Goal: Transaction & Acquisition: Purchase product/service

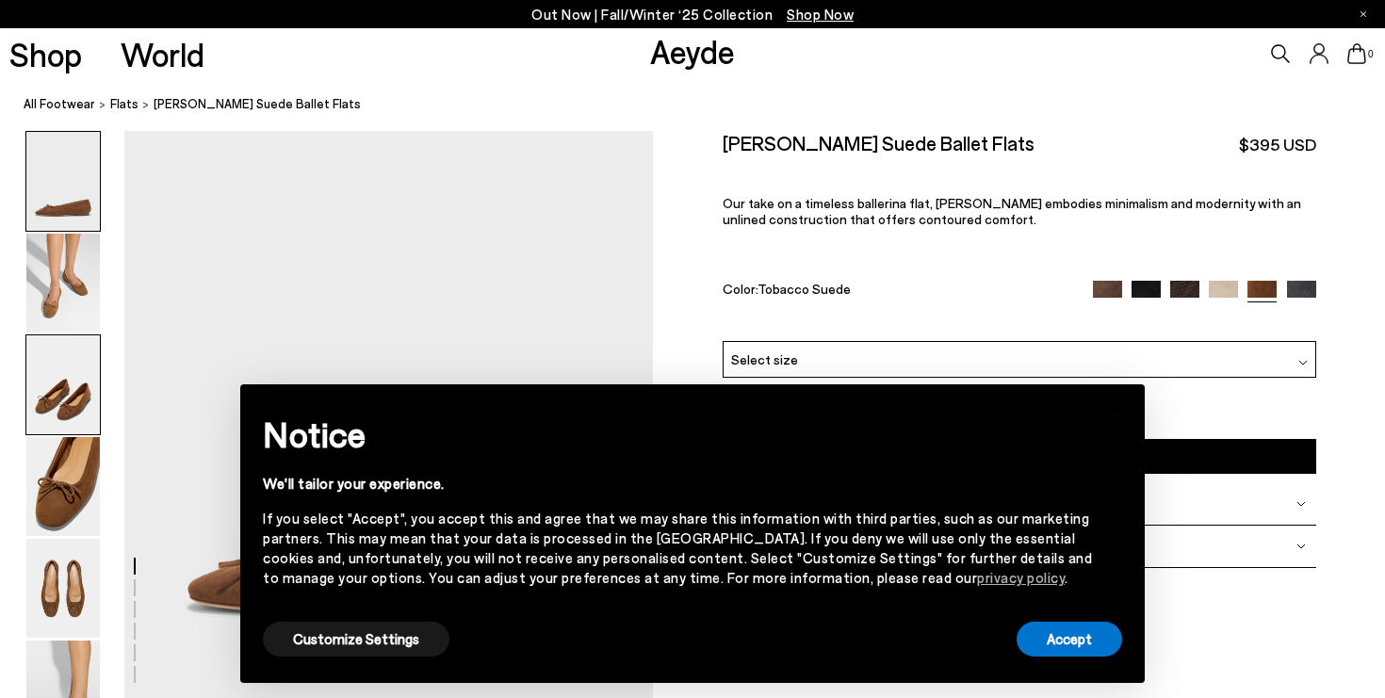
click at [59, 410] on img at bounding box center [62, 384] width 73 height 99
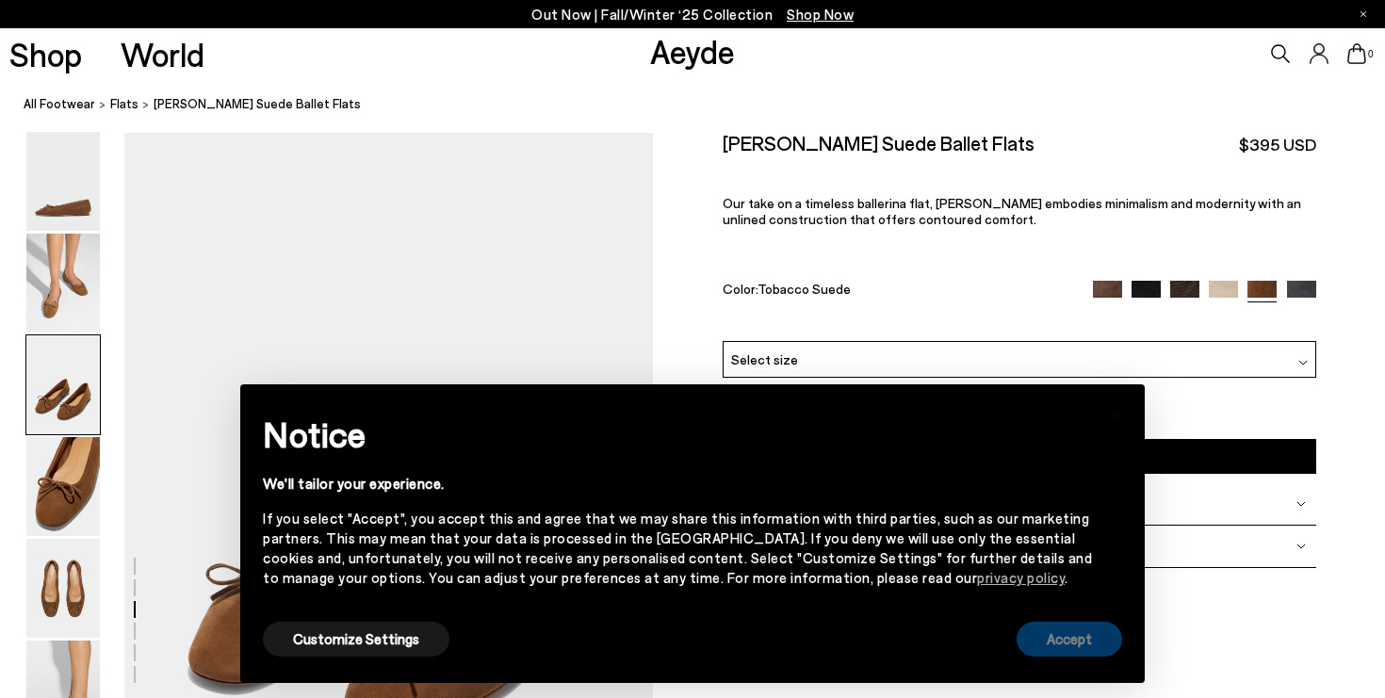
click at [1071, 630] on button "Accept" at bounding box center [1070, 639] width 106 height 35
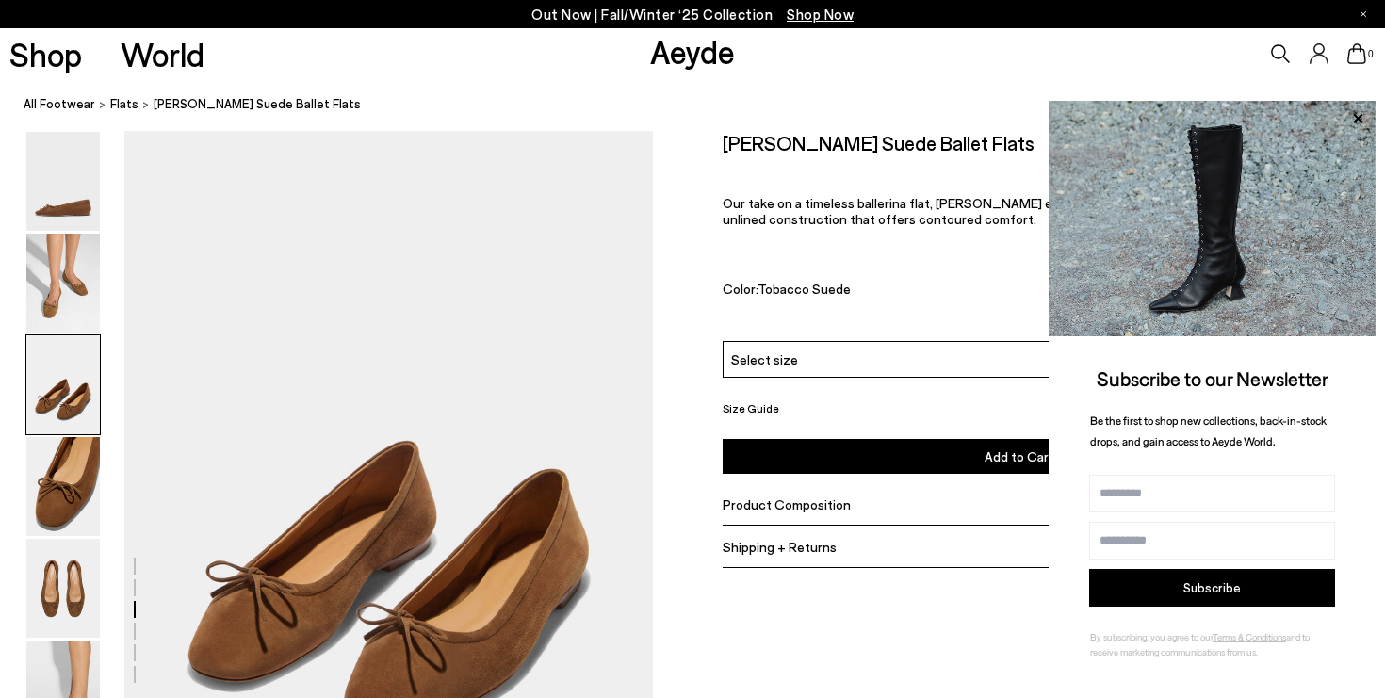
click at [696, 306] on div "Size Guide Shoes Belt Our shoes come in European sizing. The easiest way to mea…" at bounding box center [1019, 360] width 732 height 459
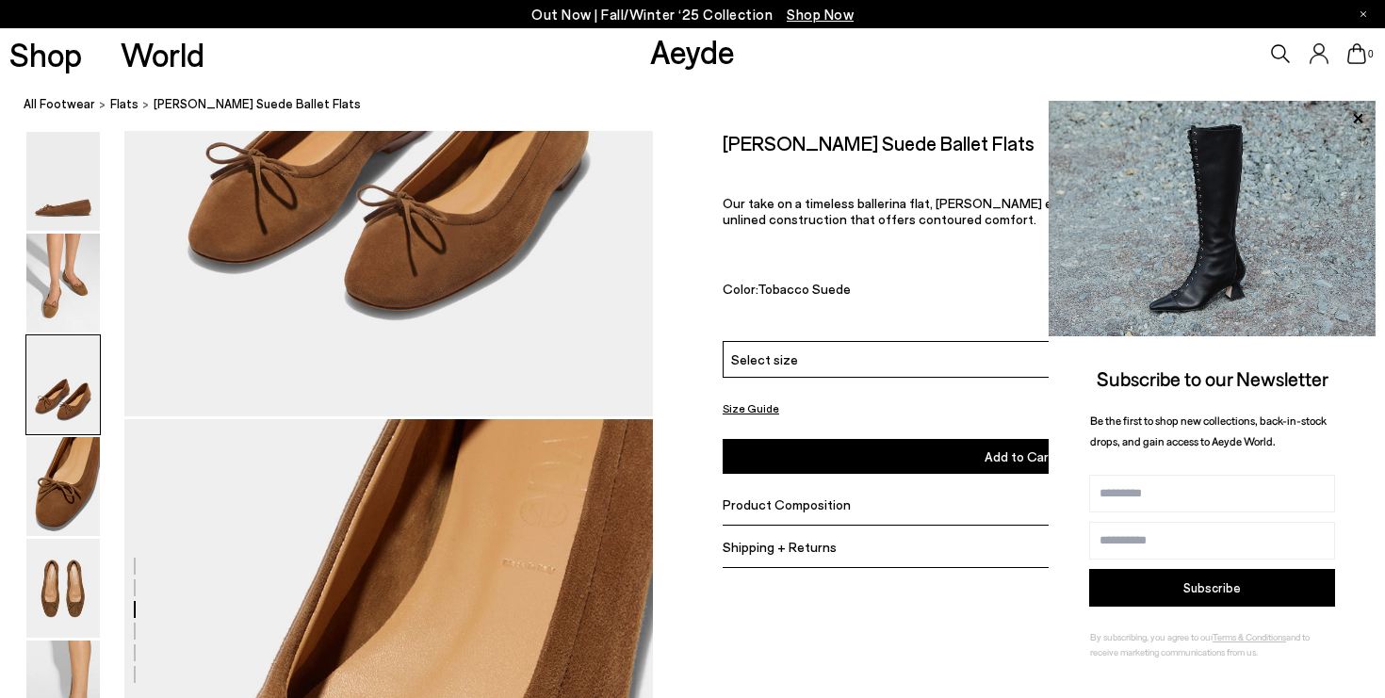
scroll to position [1492, 0]
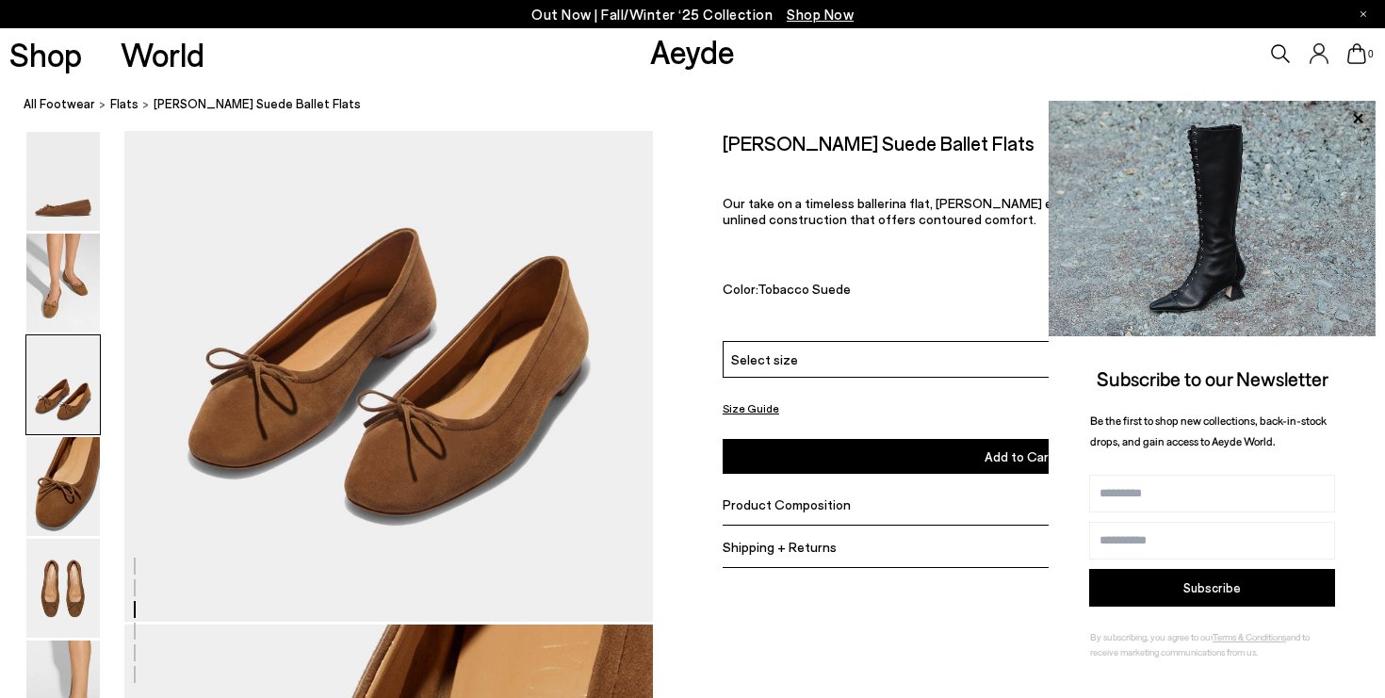
click at [533, 287] on div at bounding box center [326, 693] width 653 height 4108
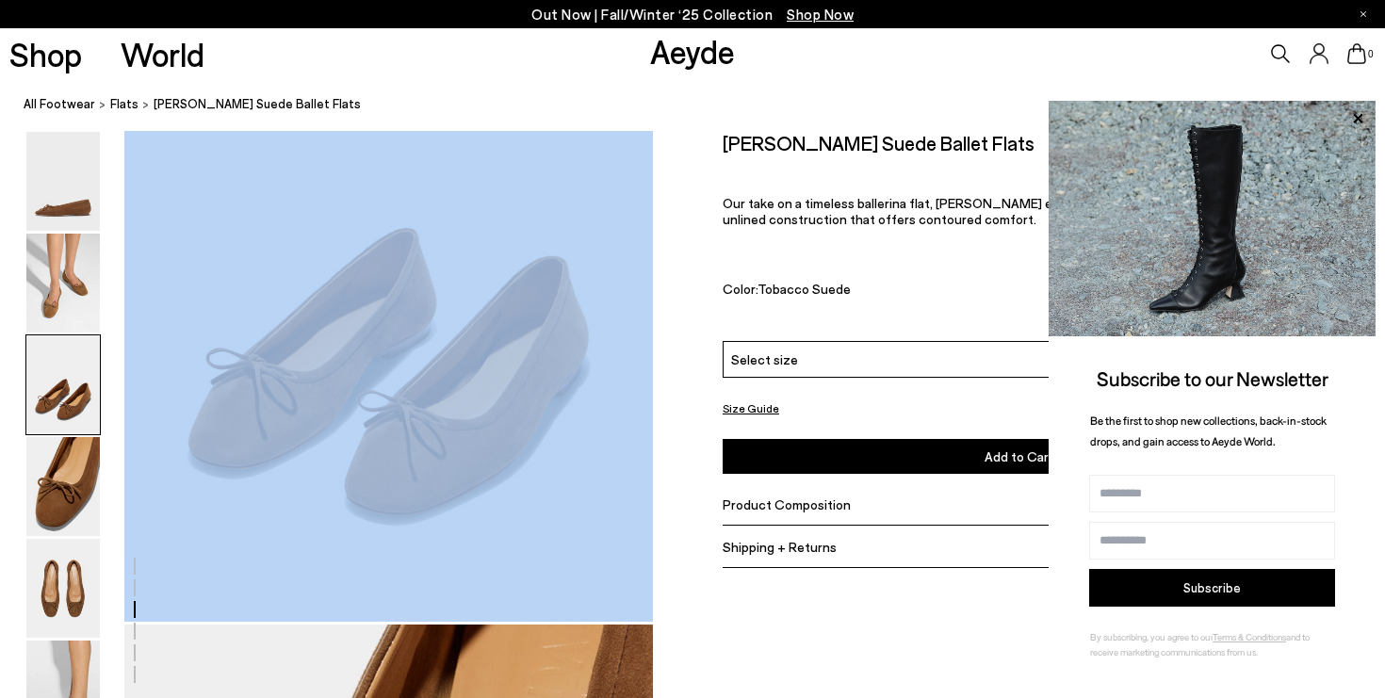
click at [533, 287] on div at bounding box center [326, 693] width 653 height 4108
